Goal: Task Accomplishment & Management: Use online tool/utility

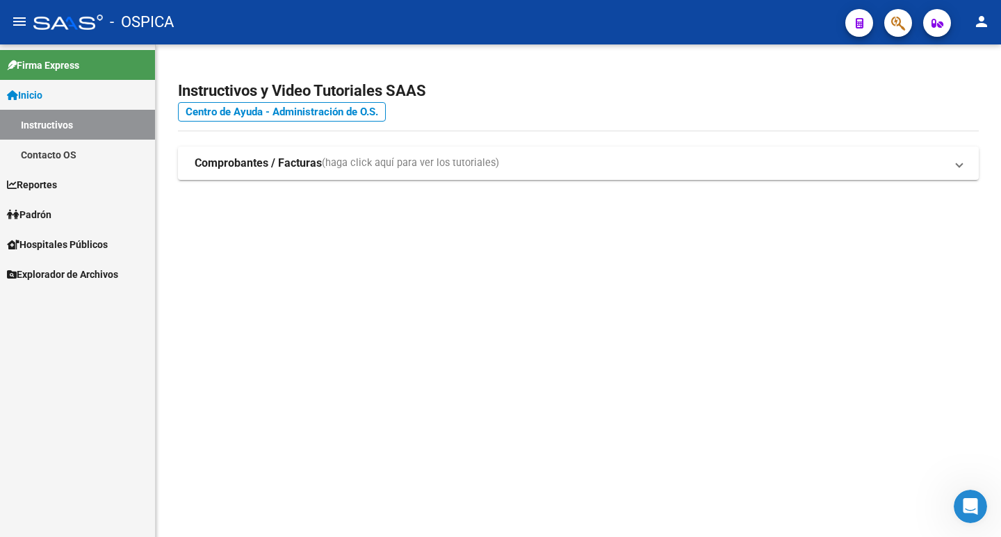
click at [60, 208] on link "Padrón" at bounding box center [77, 215] width 155 height 30
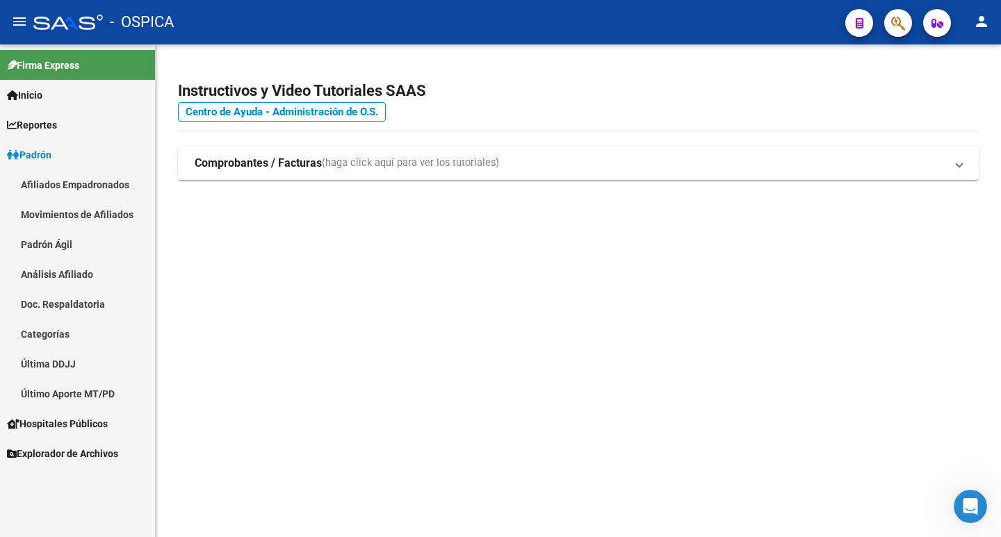
click at [75, 241] on link "Padrón Ágil" at bounding box center [77, 244] width 155 height 30
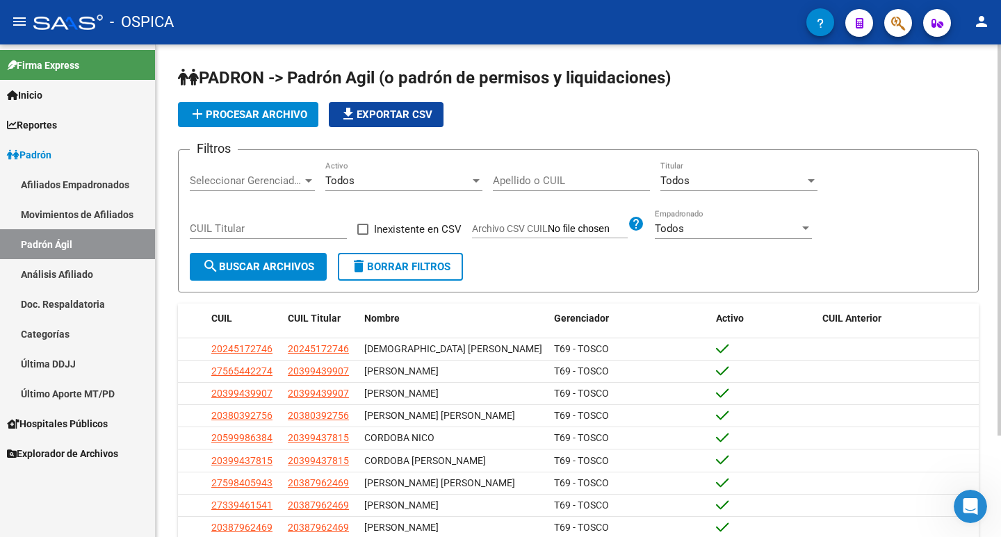
click at [377, 109] on span "file_download Exportar CSV" at bounding box center [386, 114] width 92 height 13
click at [252, 109] on span "add Procesar archivo" at bounding box center [248, 114] width 118 height 13
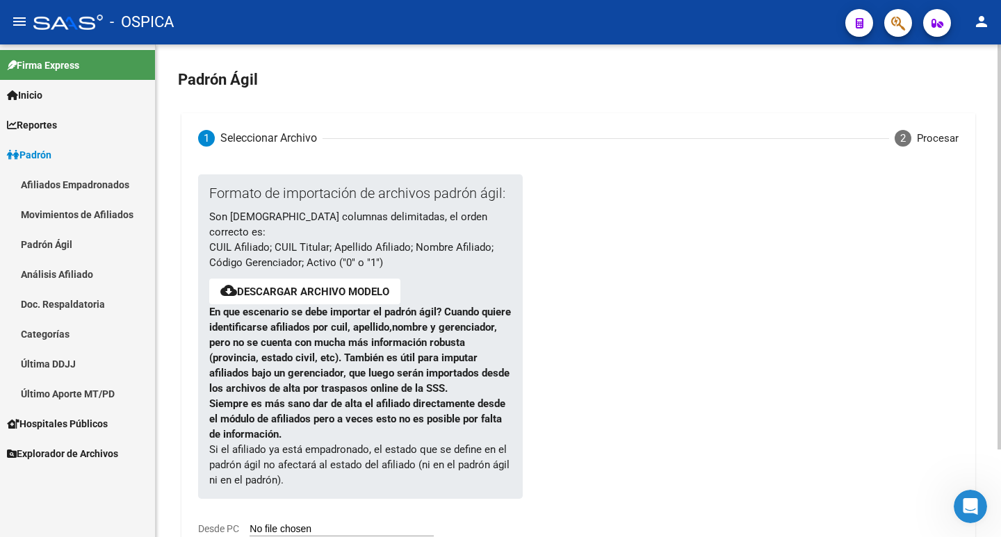
scroll to position [106, 0]
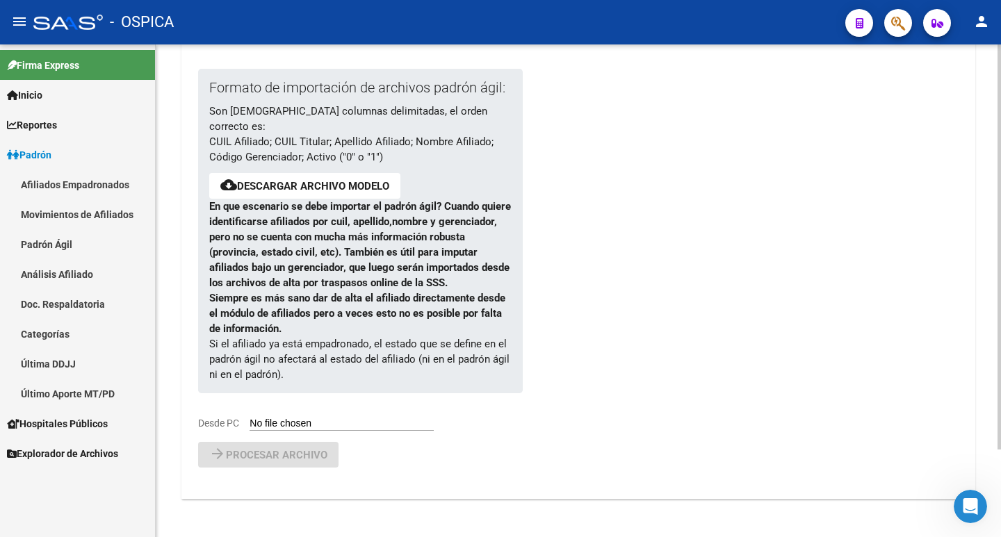
click at [296, 418] on input "Desde PC" at bounding box center [342, 424] width 184 height 13
type input "C:\fakepath\SAAS sept mod.csv"
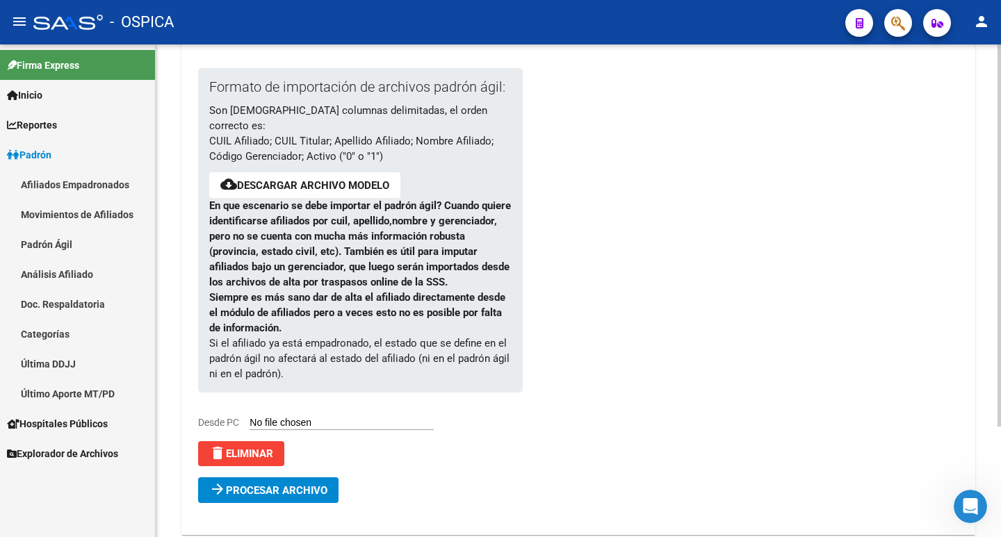
click at [282, 495] on span "Procesar archivo" at bounding box center [276, 491] width 101 height 13
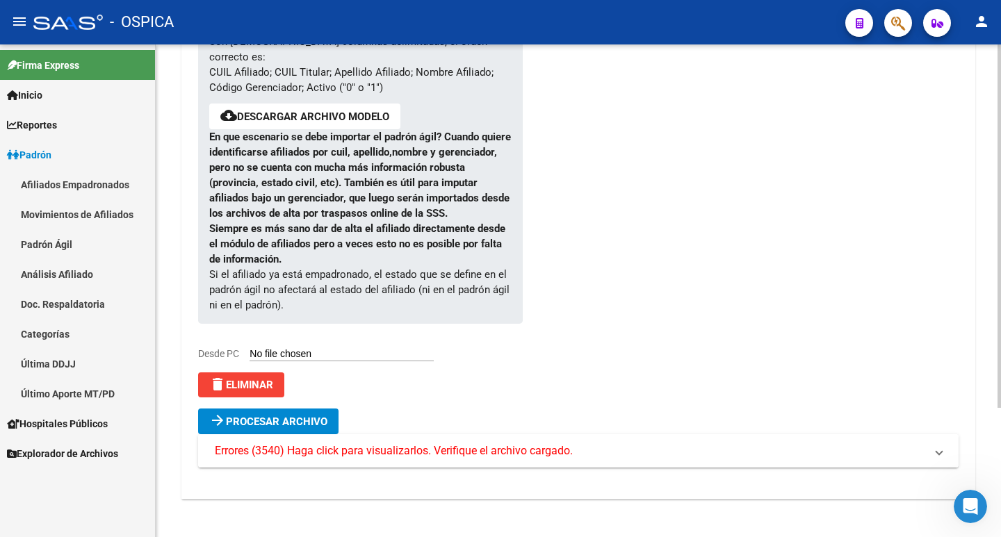
click at [500, 455] on span "Errores (3540) Haga click para visualizarlos. Verifique el archivo cargado." at bounding box center [394, 451] width 358 height 15
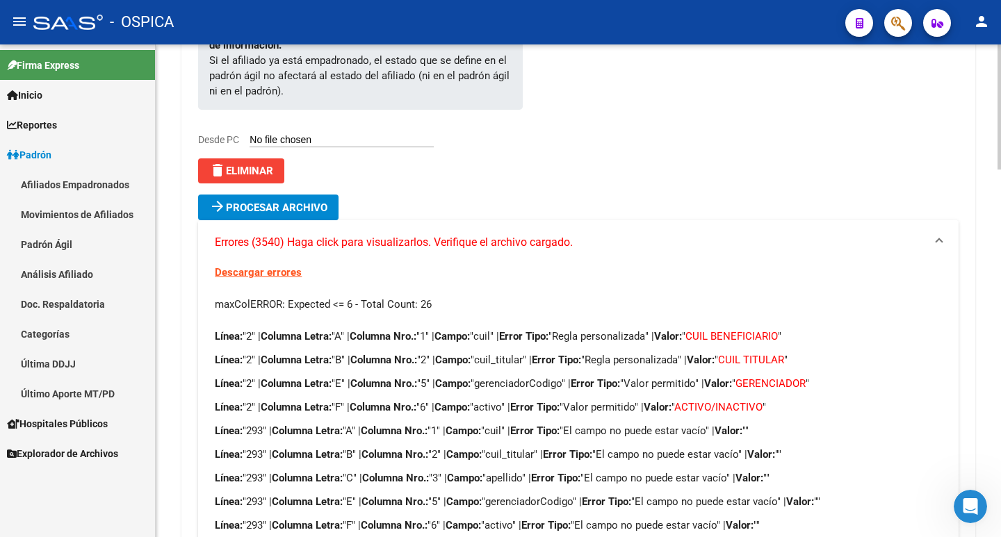
scroll to position [384, 0]
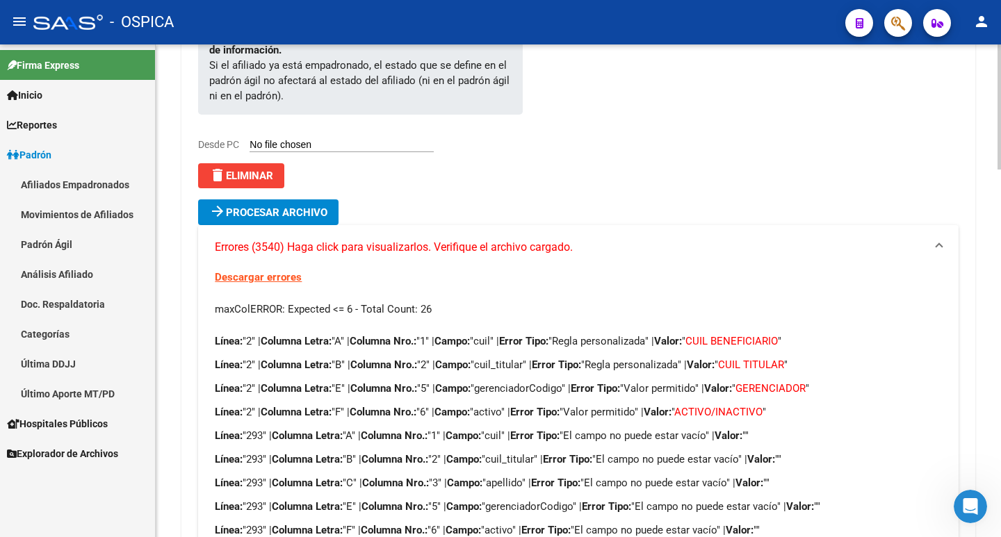
click at [268, 174] on span "delete Eliminar" at bounding box center [241, 176] width 64 height 13
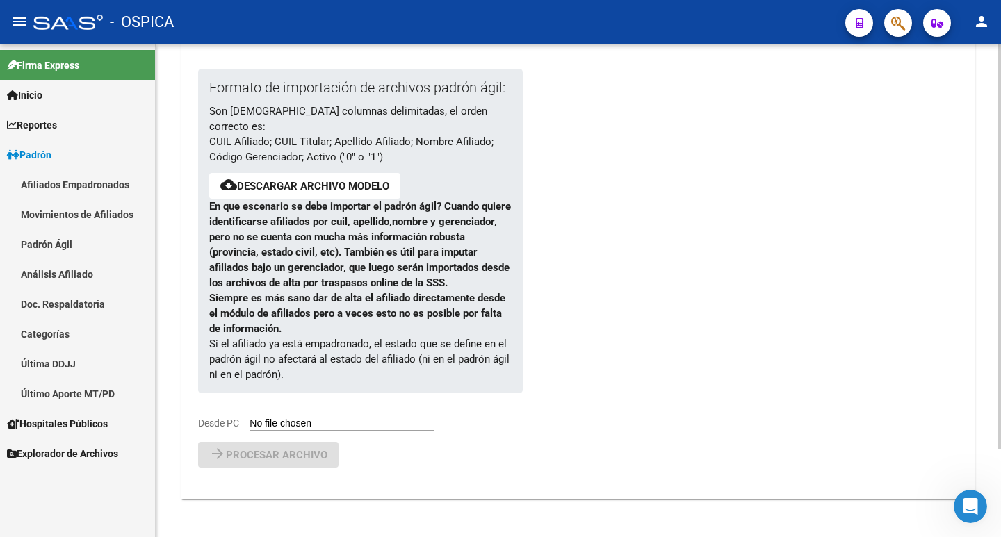
scroll to position [106, 0]
click at [302, 416] on div "Formato de importación de archivos padrón ágil: Son [DEMOGRAPHIC_DATA] columnas…" at bounding box center [349, 250] width 302 height 362
click at [282, 422] on input "Desde PC" at bounding box center [342, 424] width 184 height 13
type input "C:\fakepath\SAAS sept mod.csv"
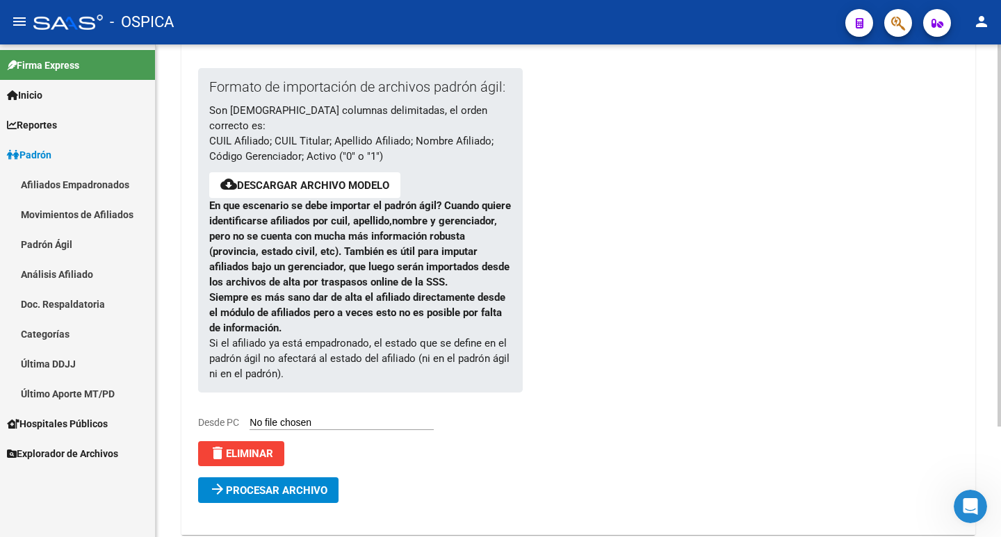
click at [296, 490] on span "Procesar archivo" at bounding box center [276, 491] width 101 height 13
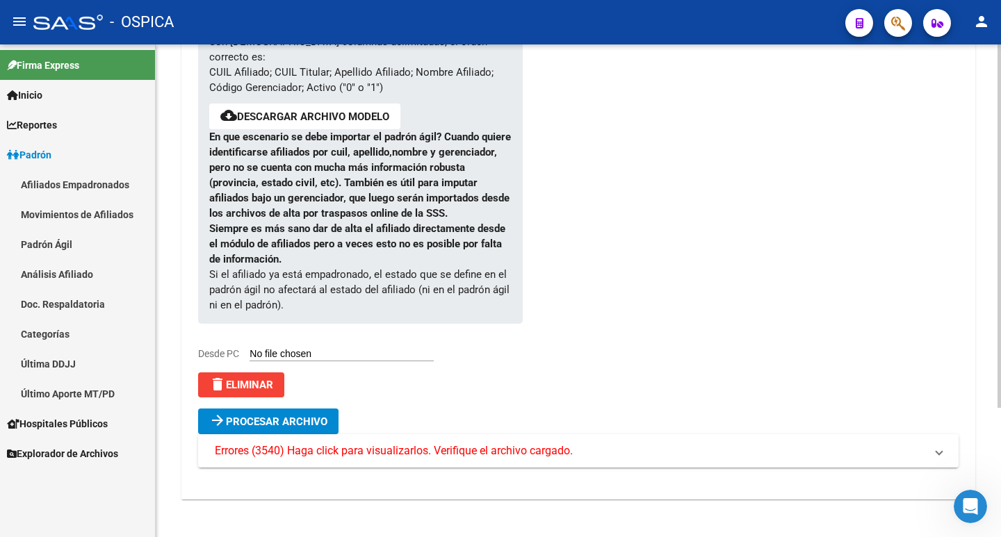
click at [298, 446] on span "Errores (3540) Haga click para visualizarlos. Verifique el archivo cargado." at bounding box center [394, 451] width 358 height 15
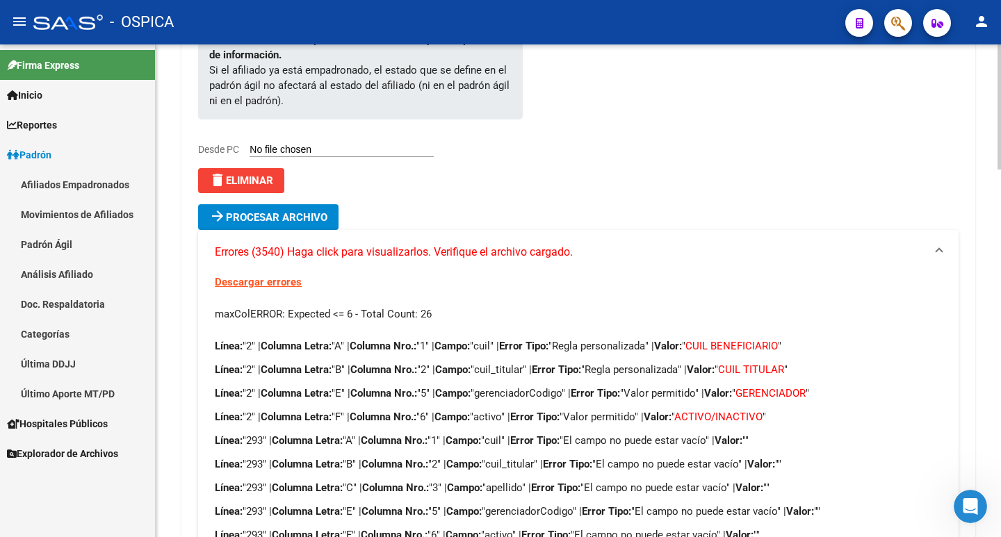
scroll to position [401, 0]
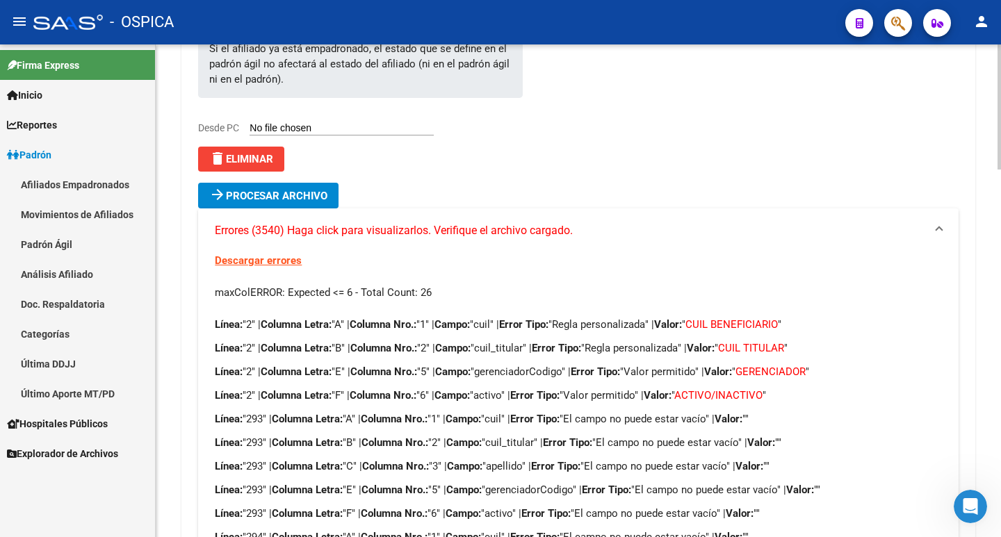
click at [253, 156] on span "delete Eliminar" at bounding box center [241, 159] width 64 height 13
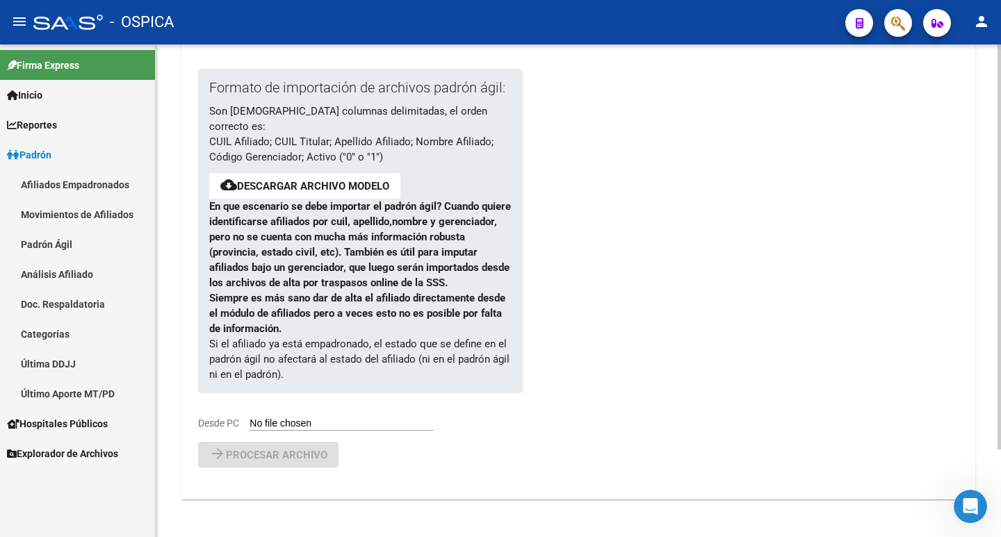
scroll to position [106, 0]
click at [320, 416] on div "Formato de importación de archivos padrón ágil: Son [DEMOGRAPHIC_DATA] columnas…" at bounding box center [349, 250] width 302 height 362
click at [338, 421] on input "Desde PC" at bounding box center [342, 424] width 184 height 13
type input "C:\fakepath\SAAS sept mod.csv"
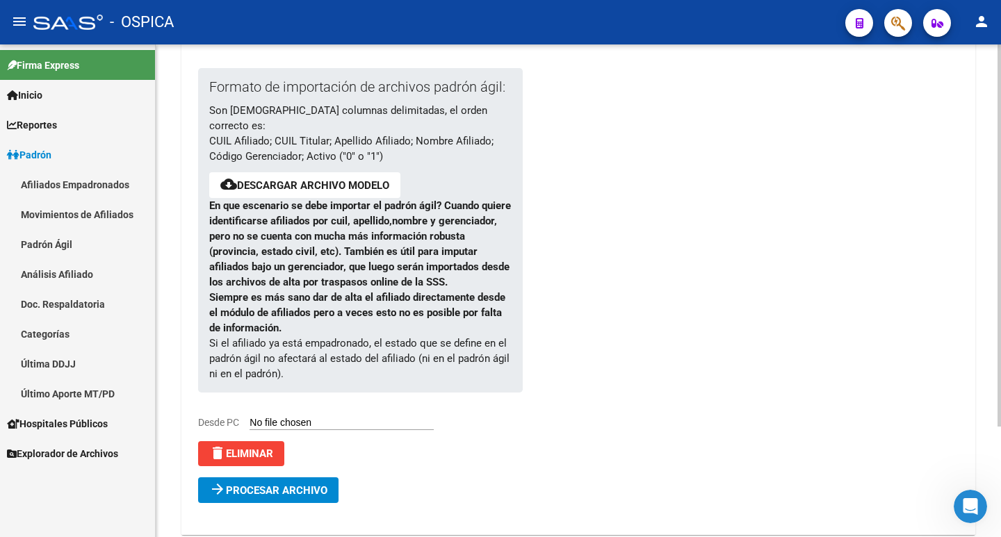
click at [249, 487] on span "Procesar archivo" at bounding box center [276, 491] width 101 height 13
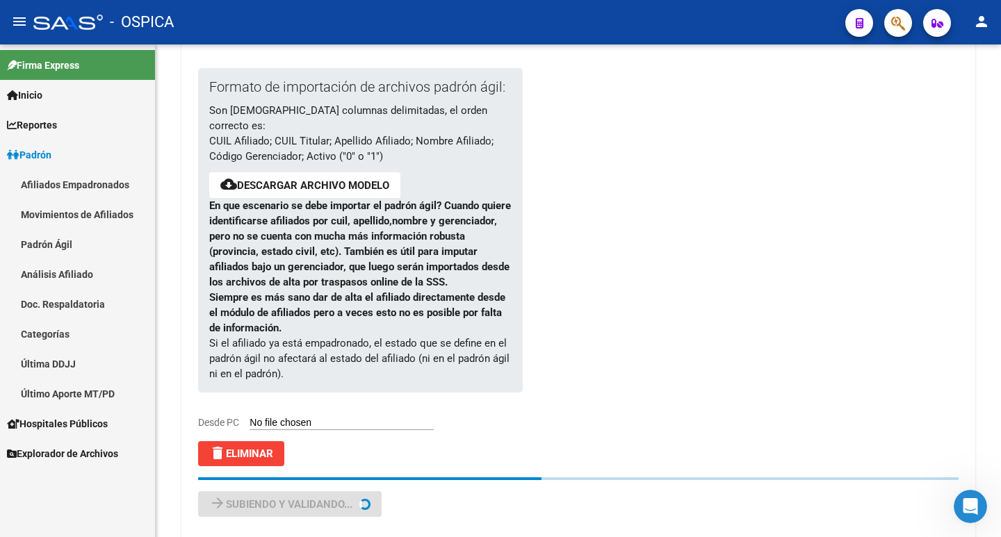
scroll to position [0, 0]
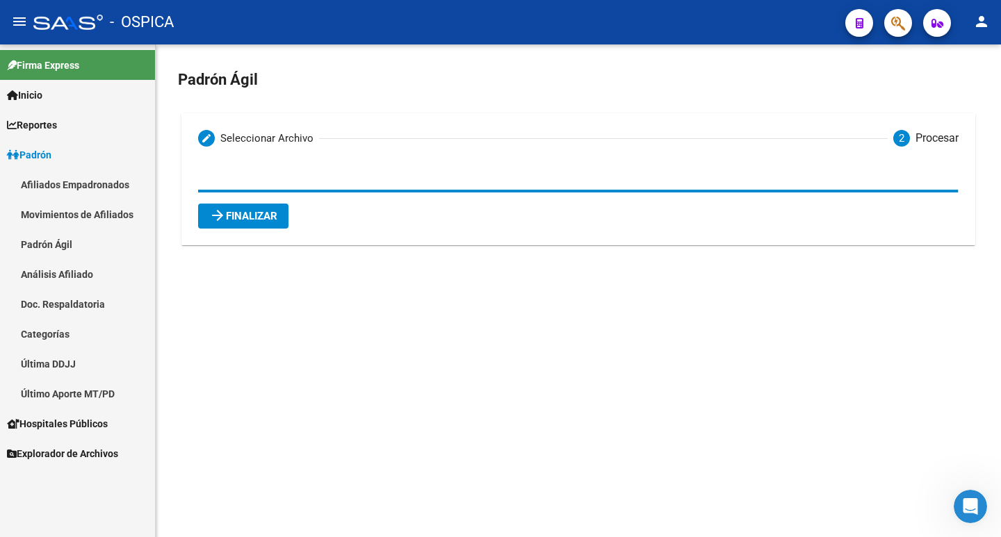
click at [253, 216] on span "arrow_forward Finalizar" at bounding box center [243, 216] width 68 height 13
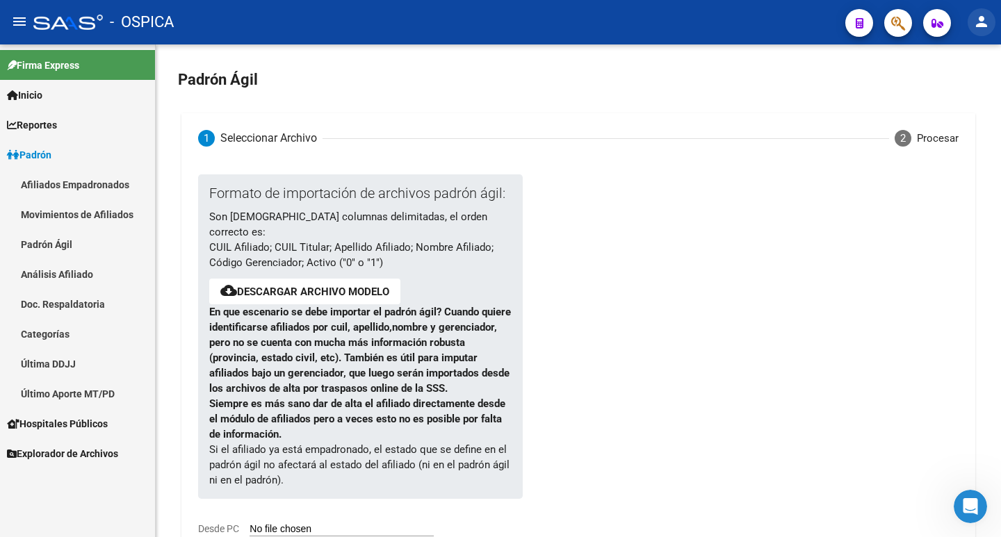
click at [986, 24] on mat-icon "person" at bounding box center [981, 21] width 17 height 17
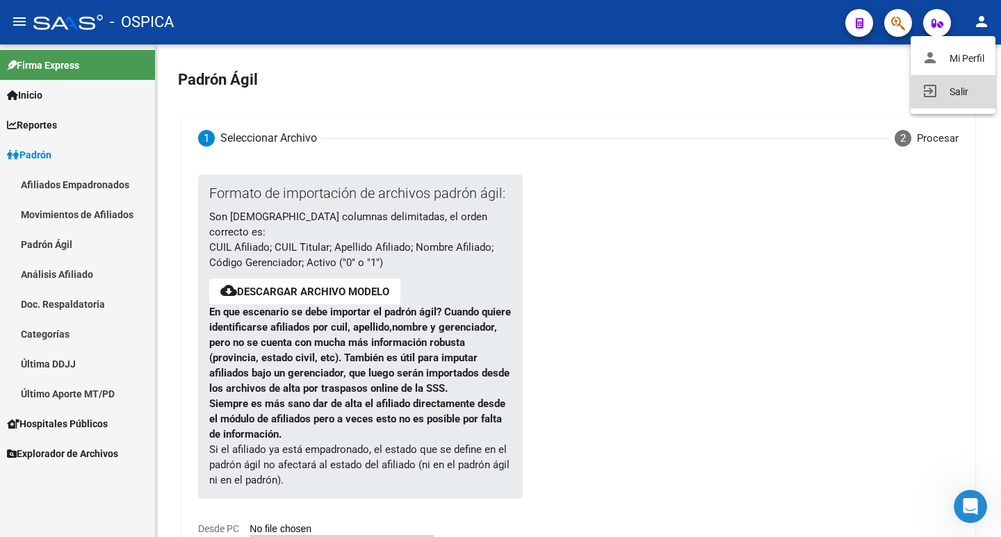
click at [947, 96] on button "exit_to_app Salir" at bounding box center [953, 91] width 85 height 33
